Goal: Information Seeking & Learning: Understand process/instructions

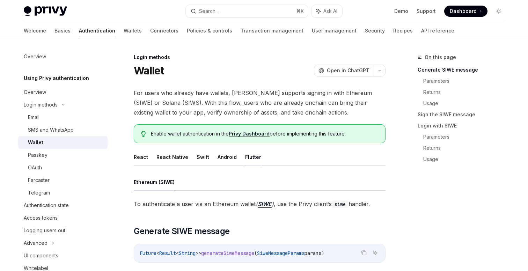
click at [40, 32] on div "Welcome Basics Authentication Wallets Connectors Policies & controls Transactio…" at bounding box center [239, 30] width 430 height 17
click at [54, 32] on link "Basics" at bounding box center [62, 30] width 16 height 17
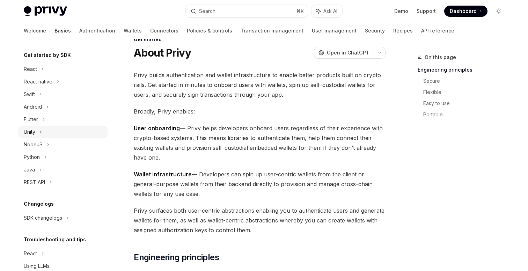
scroll to position [66, 0]
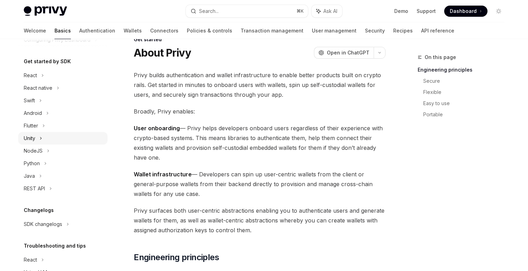
click at [42, 138] on icon at bounding box center [40, 138] width 3 height 8
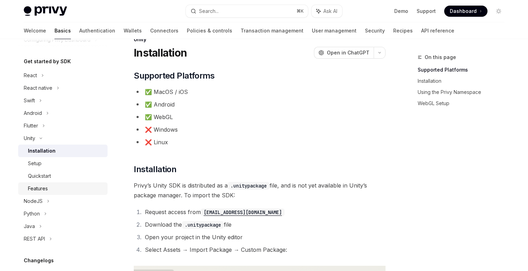
click at [44, 184] on div "Features" at bounding box center [38, 188] width 20 height 8
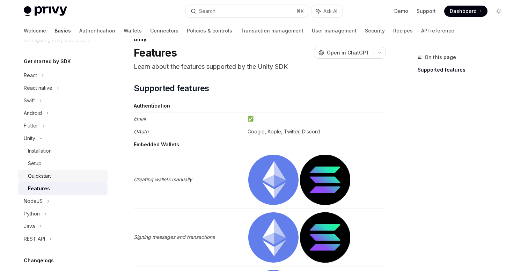
click at [46, 177] on div "Quickstart" at bounding box center [39, 176] width 23 height 8
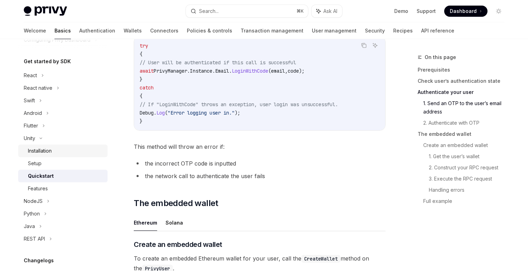
scroll to position [598, 0]
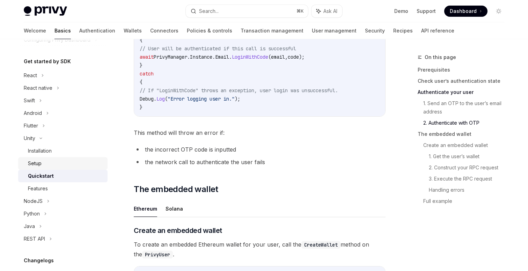
click at [58, 159] on div "Setup" at bounding box center [65, 163] width 75 height 8
type textarea "*"
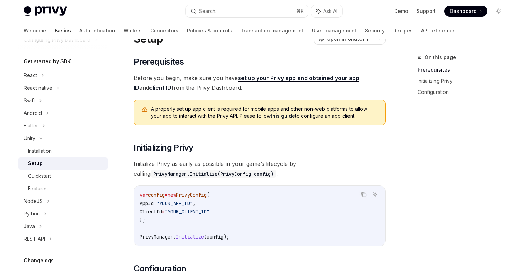
scroll to position [32, 0]
drag, startPoint x: 269, startPoint y: 116, endPoint x: 201, endPoint y: 1, distance: 132.9
click at [0, 0] on div "Privy Docs home page Search... ⌘ K Ask AI Demo Support Dashboard Dashboard Sear…" at bounding box center [264, 197] width 528 height 458
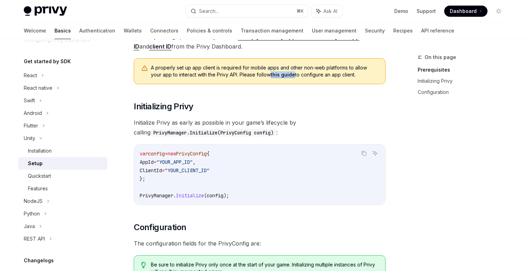
scroll to position [83, 0]
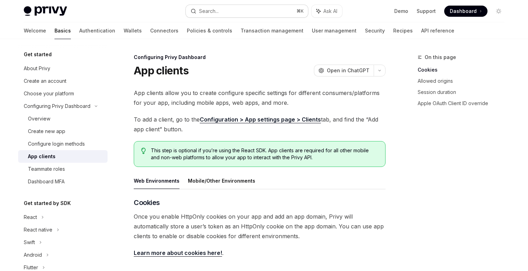
click at [202, 10] on div "Search..." at bounding box center [209, 11] width 20 height 8
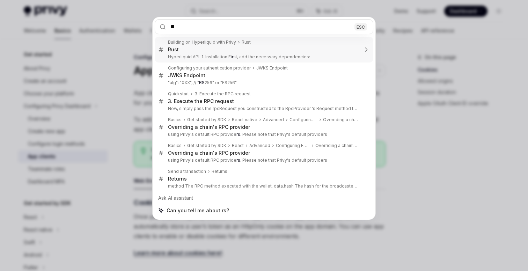
type input "*"
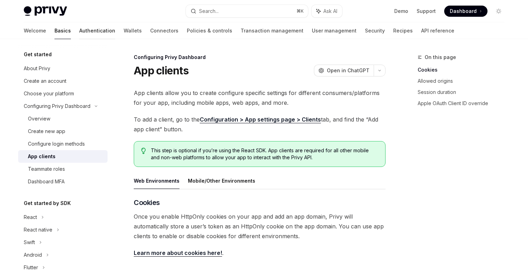
click at [79, 29] on link "Authentication" at bounding box center [97, 30] width 36 height 17
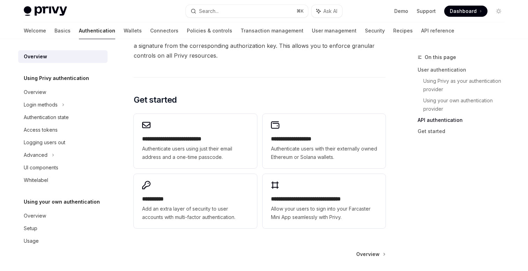
scroll to position [605, 0]
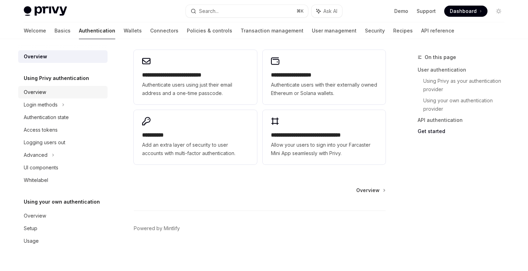
click at [60, 93] on div "Overview" at bounding box center [64, 92] width 80 height 8
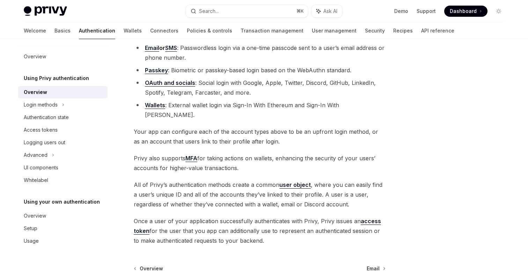
scroll to position [119, 0]
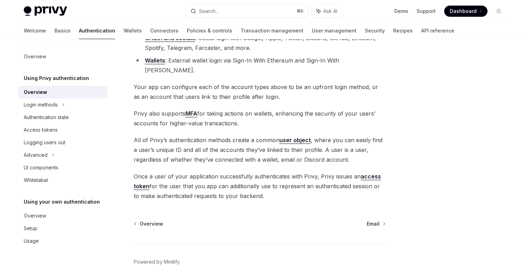
click at [44, 96] on div "Overview" at bounding box center [35, 92] width 23 height 8
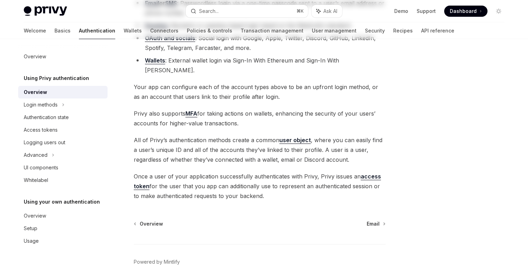
scroll to position [0, 0]
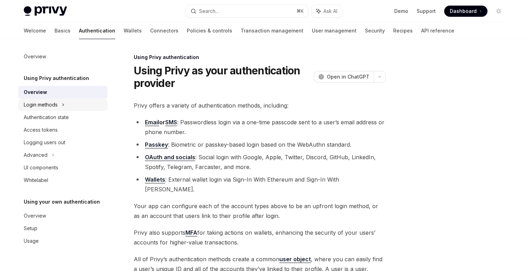
click at [40, 102] on div "Login methods" at bounding box center [41, 105] width 34 height 8
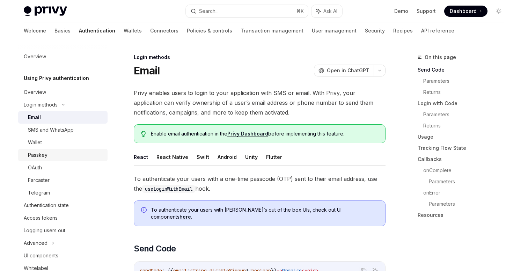
scroll to position [78, 0]
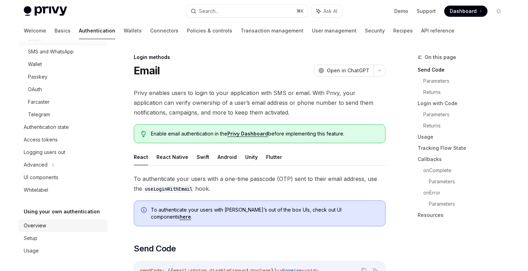
click at [41, 222] on div "Overview" at bounding box center [35, 225] width 22 height 8
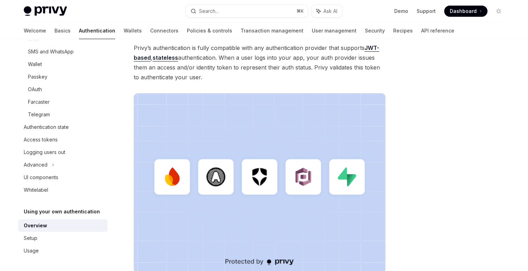
scroll to position [226, 0]
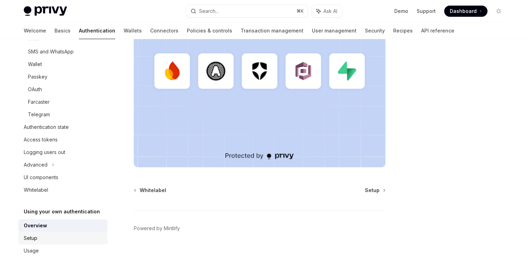
click at [41, 236] on div "Setup" at bounding box center [64, 238] width 80 height 8
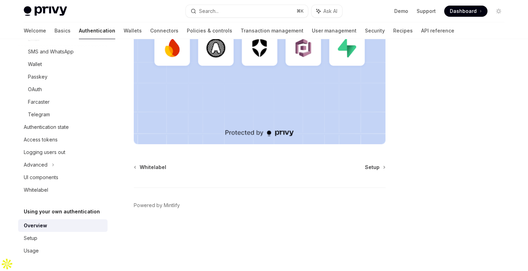
scroll to position [226, 0]
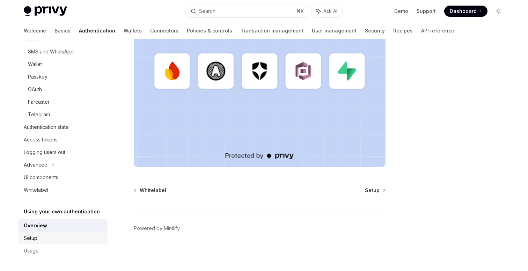
click at [49, 238] on div "Setup" at bounding box center [64, 238] width 80 height 8
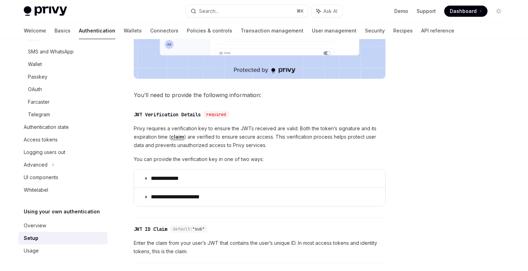
scroll to position [382, 0]
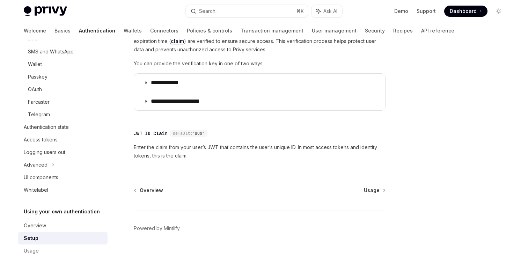
click at [181, 68] on div "**********" at bounding box center [260, 70] width 252 height 82
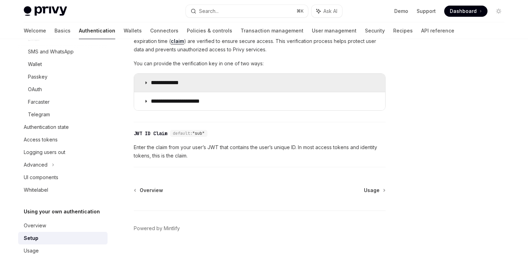
click at [170, 81] on p "**********" at bounding box center [172, 82] width 42 height 7
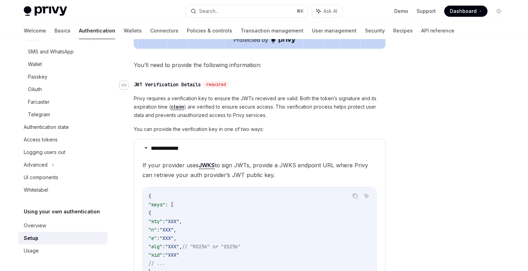
click at [128, 83] on div "Navigate to header" at bounding box center [124, 85] width 8 height 8
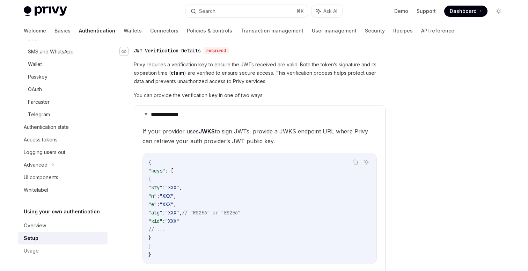
scroll to position [351, 0]
click at [421, 28] on link "API reference" at bounding box center [437, 30] width 33 height 17
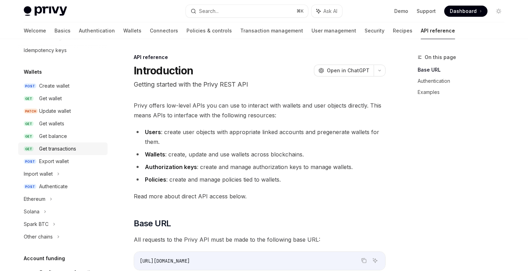
scroll to position [58, 0]
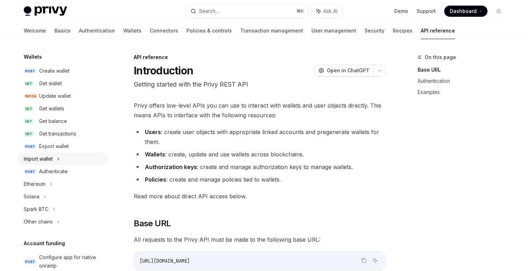
click at [57, 159] on div "Import wallet" at bounding box center [62, 159] width 89 height 13
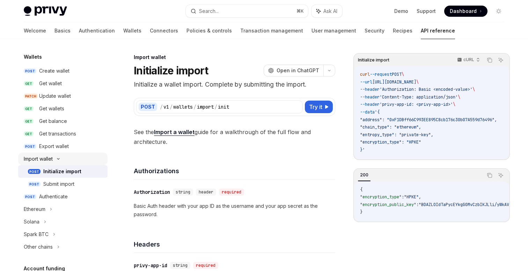
scroll to position [83, 0]
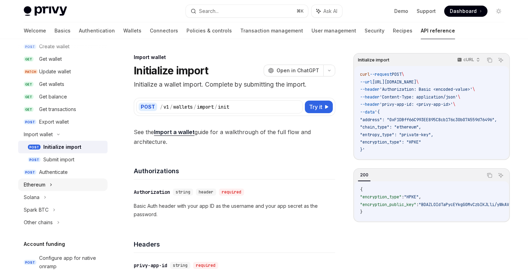
click at [54, 185] on div "Ethereum" at bounding box center [62, 184] width 89 height 13
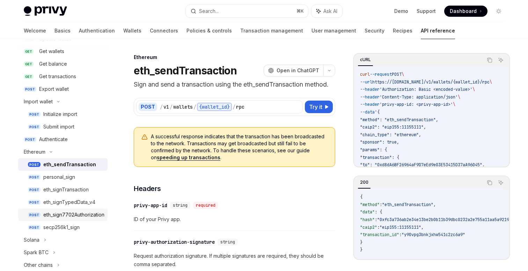
scroll to position [152, 0]
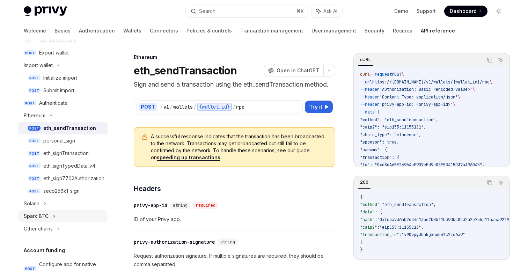
click at [53, 217] on icon at bounding box center [54, 216] width 3 height 8
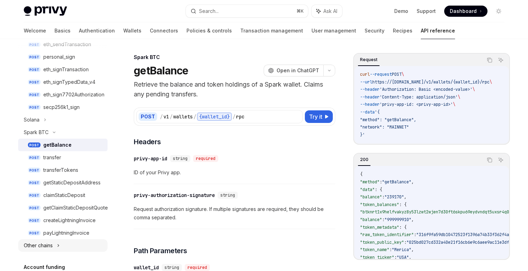
click at [58, 243] on icon at bounding box center [58, 245] width 3 height 8
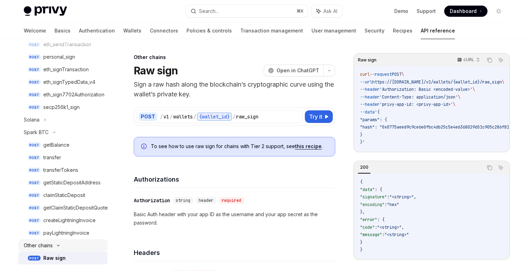
scroll to position [273, 0]
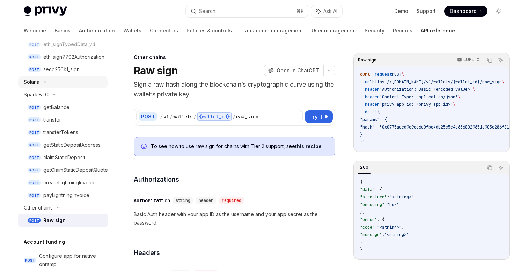
click at [40, 79] on div "Solana" at bounding box center [62, 82] width 89 height 13
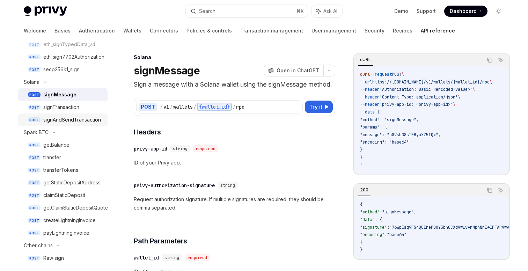
click at [69, 117] on div "signAndSendTransaction" at bounding box center [72, 120] width 58 height 8
type textarea "*"
